Goal: Task Accomplishment & Management: Manage account settings

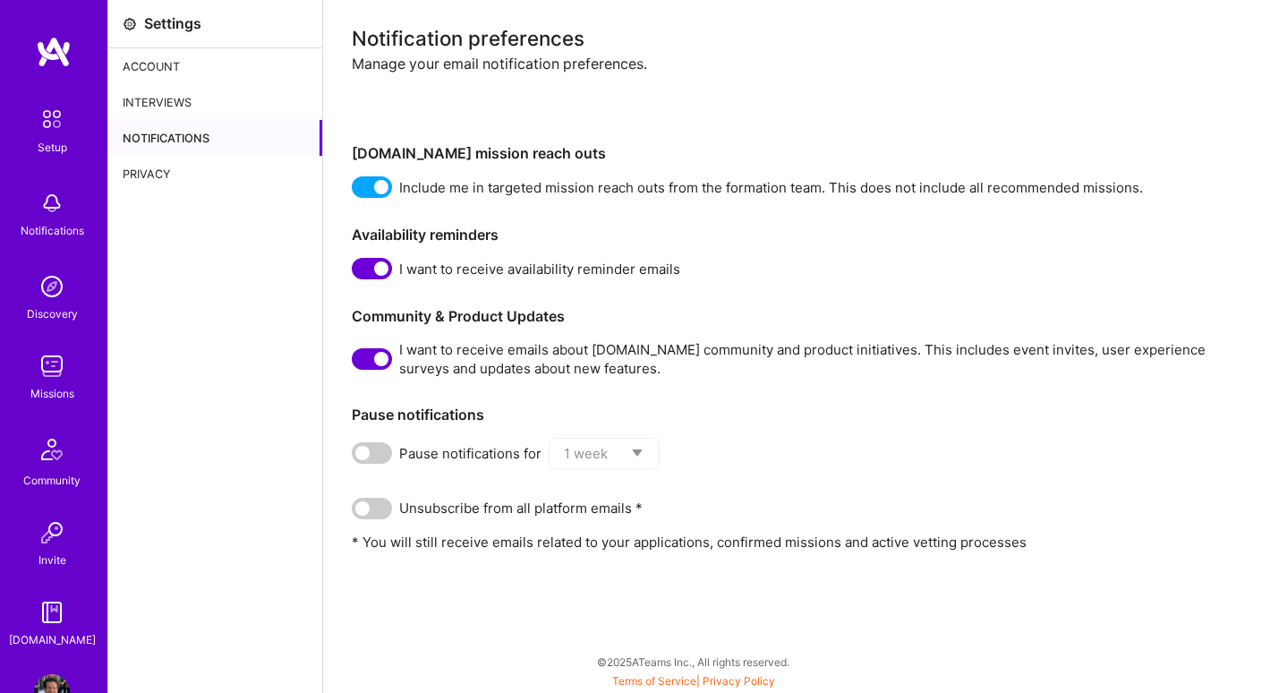
click at [369, 455] on span at bounding box center [372, 452] width 40 height 21
click at [355, 457] on input "checkbox" at bounding box center [355, 457] width 0 height 0
